Goal: Task Accomplishment & Management: Use online tool/utility

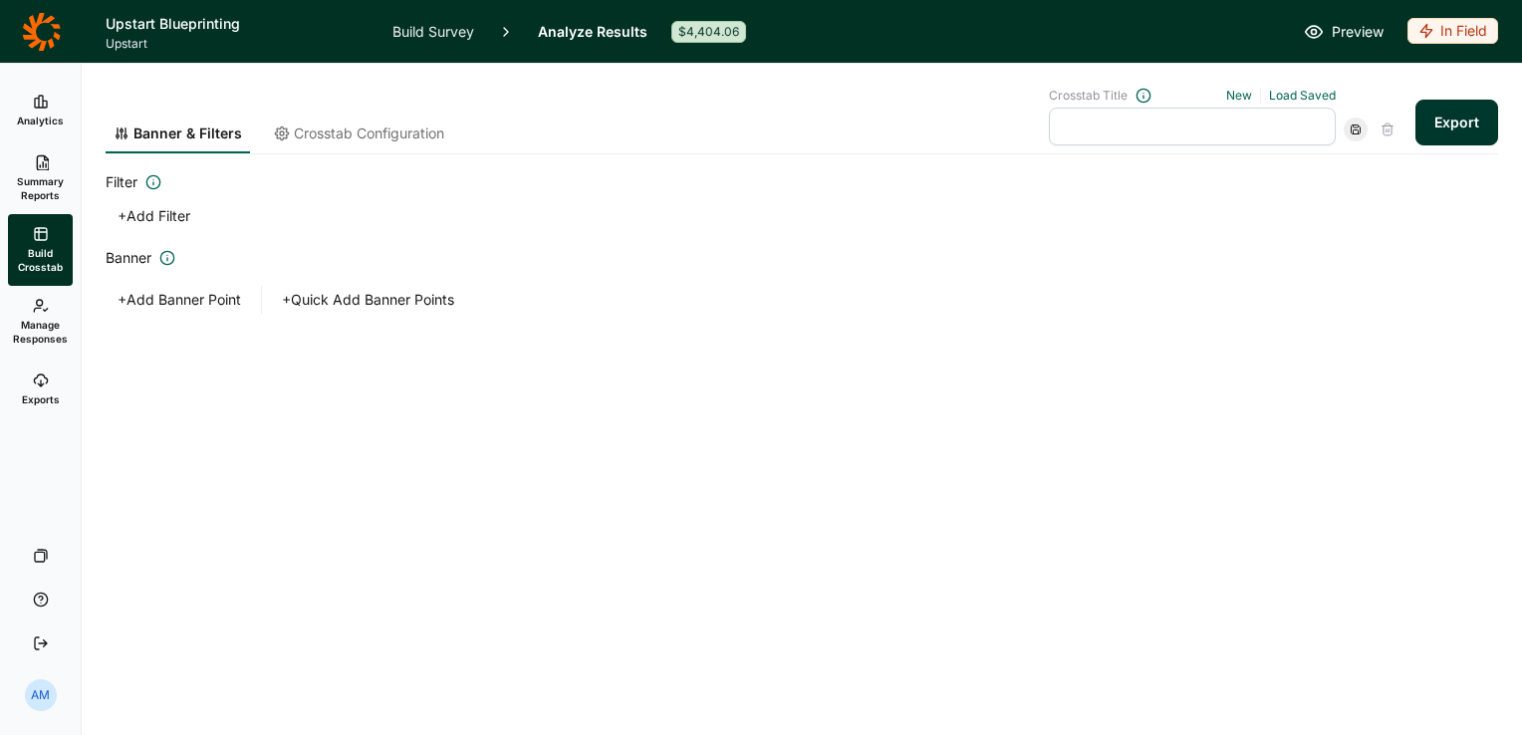
click at [39, 106] on use at bounding box center [41, 102] width 12 height 12
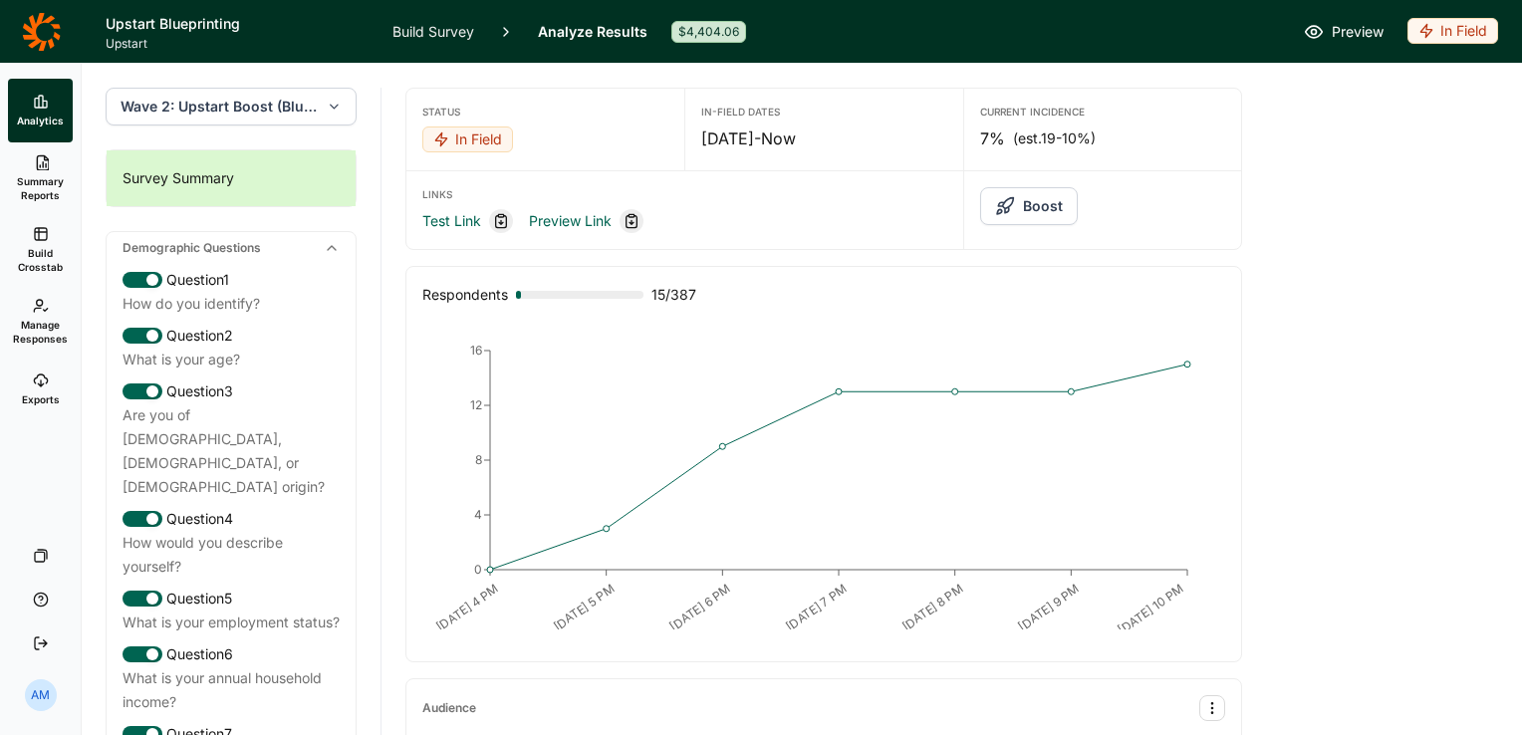
click at [1028, 199] on button "Boost" at bounding box center [1029, 206] width 98 height 38
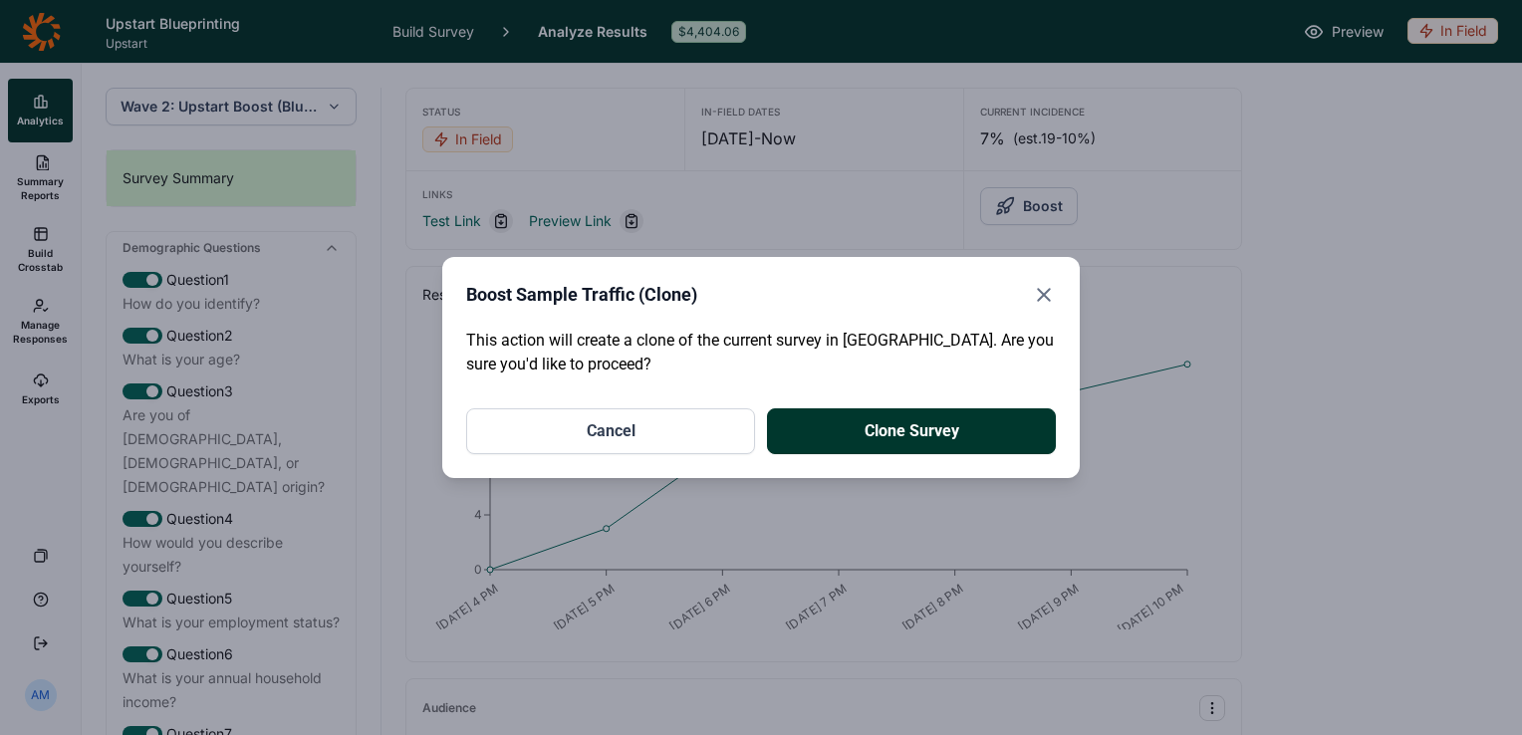
click at [906, 432] on button "Clone Survey" at bounding box center [911, 431] width 289 height 46
